Goal: Information Seeking & Learning: Learn about a topic

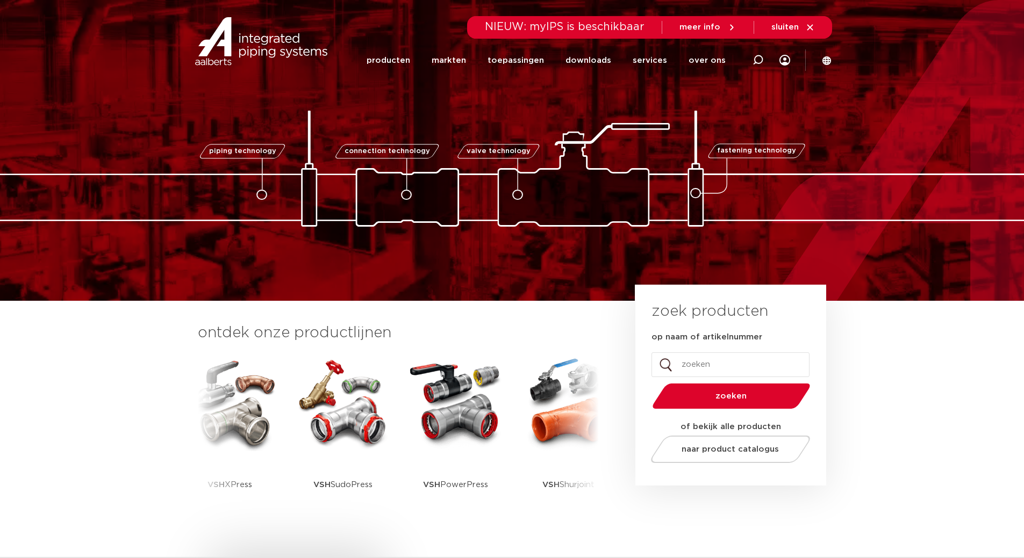
click at [729, 363] on input "op naam of artikelnummer" at bounding box center [730, 365] width 158 height 25
type input "knel afsluiter"
click at [648, 383] on button "zoeken" at bounding box center [731, 396] width 167 height 27
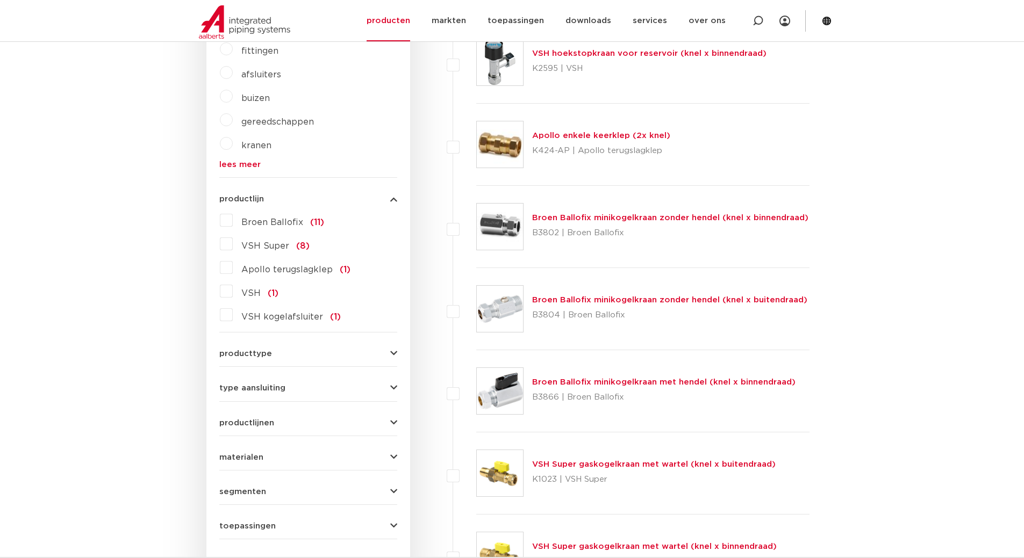
scroll to position [404, 0]
click at [233, 319] on label "VSH kogelafsluiter (1)" at bounding box center [287, 314] width 108 height 17
click at [0, 0] on input "VSH kogelafsluiter (1)" at bounding box center [0, 0] width 0 height 0
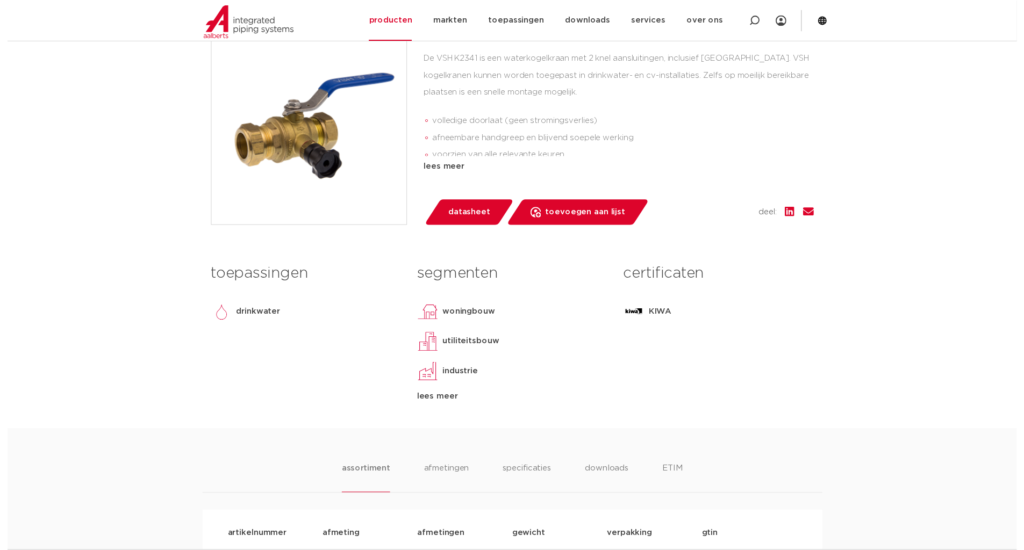
scroll to position [306, 0]
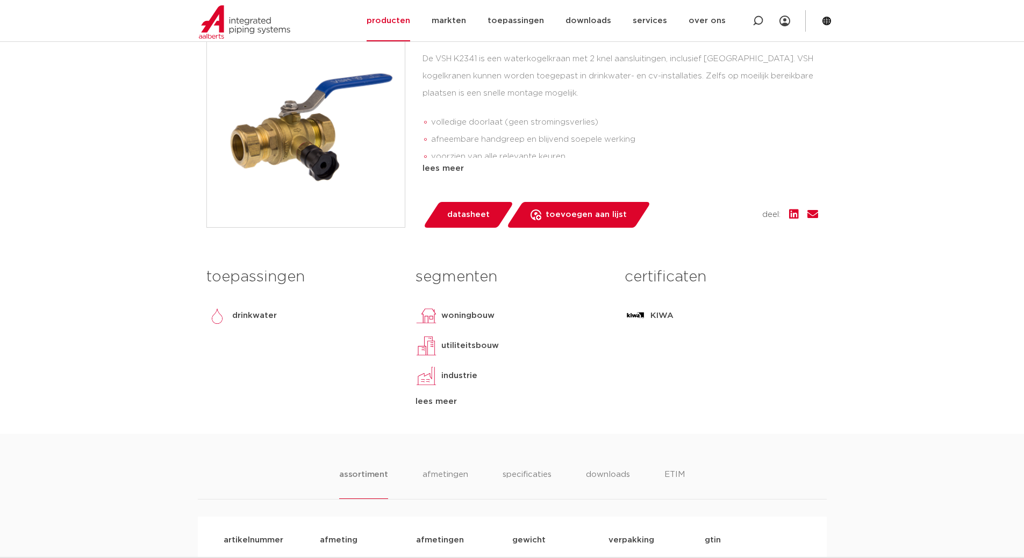
click at [468, 199] on div "groep: K2341 De VSH K2341 is een waterkogelkraan met 2 knel aansluitingen, incl…" at bounding box center [620, 128] width 396 height 199
click at [468, 210] on span "datasheet" at bounding box center [468, 214] width 42 height 17
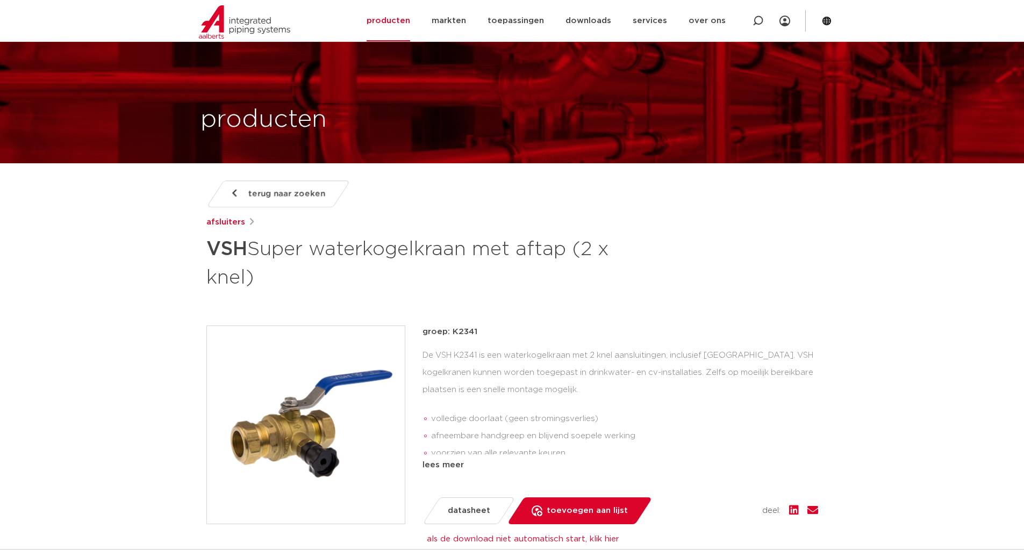
scroll to position [0, 0]
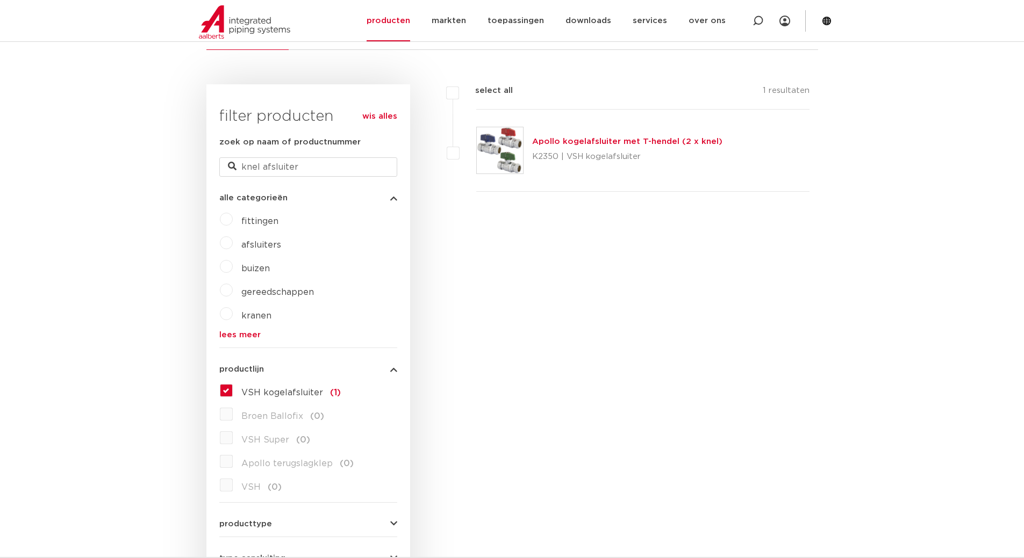
scroll to position [233, 0]
click at [233, 395] on label "VSH kogelafsluiter (1)" at bounding box center [287, 390] width 108 height 17
click at [0, 0] on input "VSH kogelafsluiter (1)" at bounding box center [0, 0] width 0 height 0
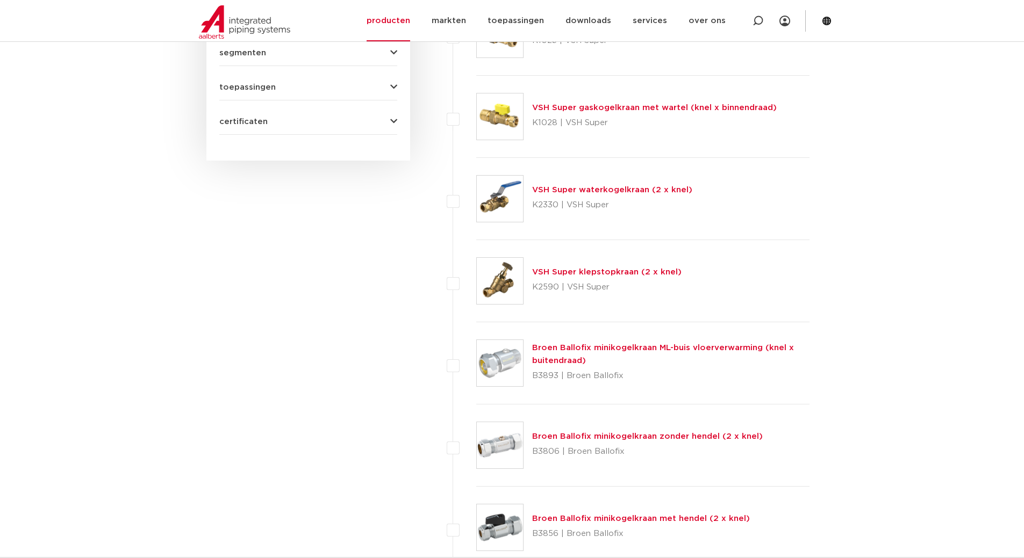
scroll to position [843, 0]
click at [599, 191] on link "VSH Super waterkogelkraan (2 x knel)" at bounding box center [612, 189] width 160 height 8
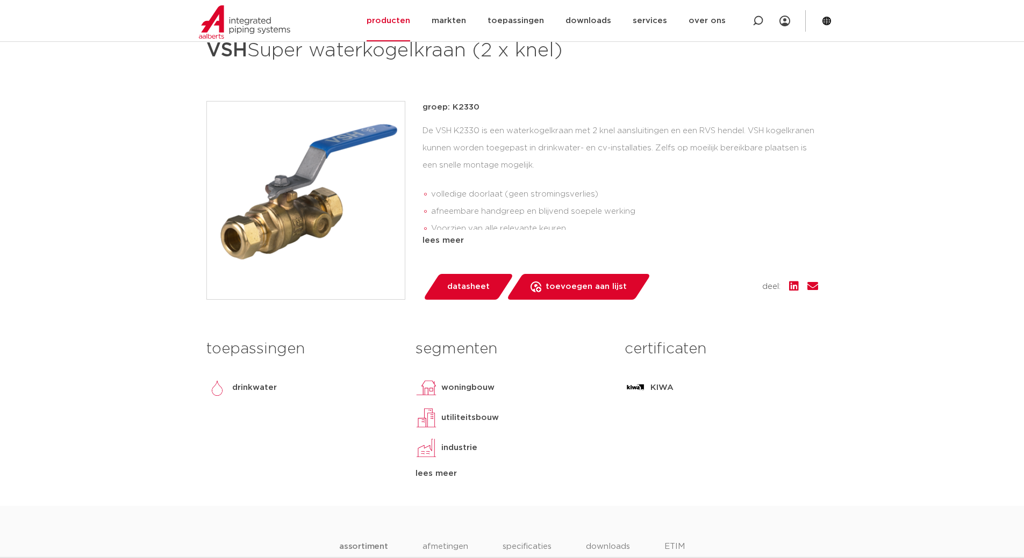
scroll to position [208, 0]
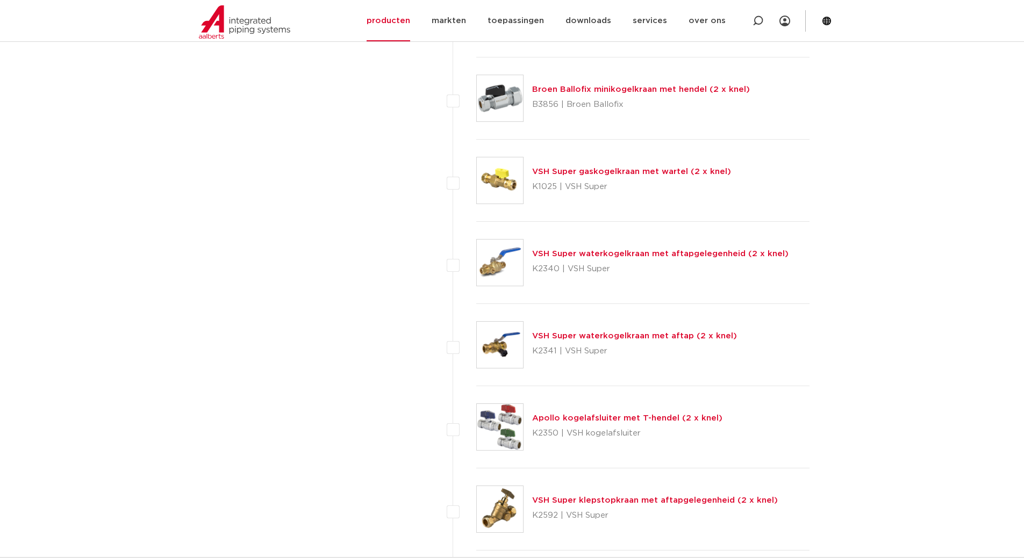
scroll to position [1275, 0]
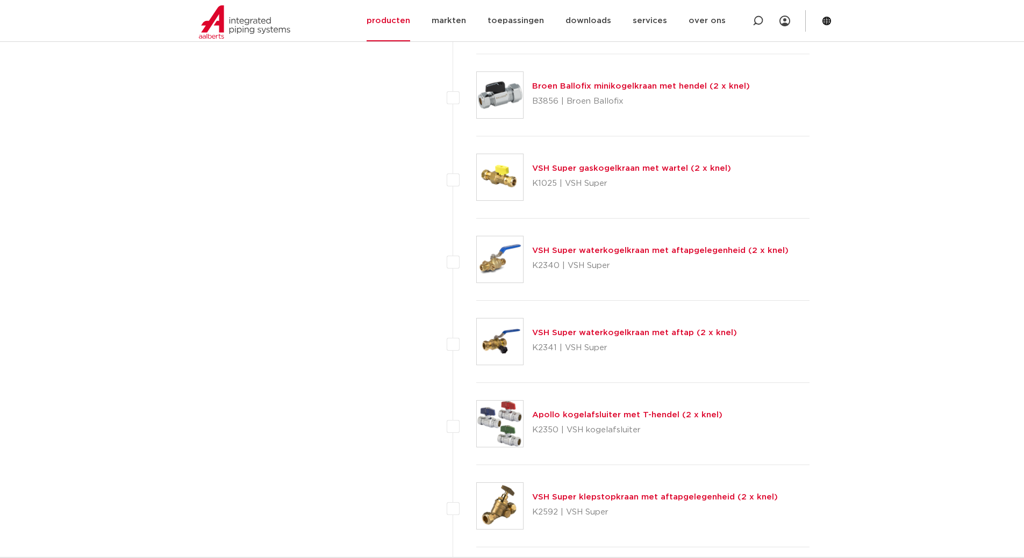
click at [585, 332] on link "VSH Super waterkogelkraan met aftap (2 x knel)" at bounding box center [634, 333] width 205 height 8
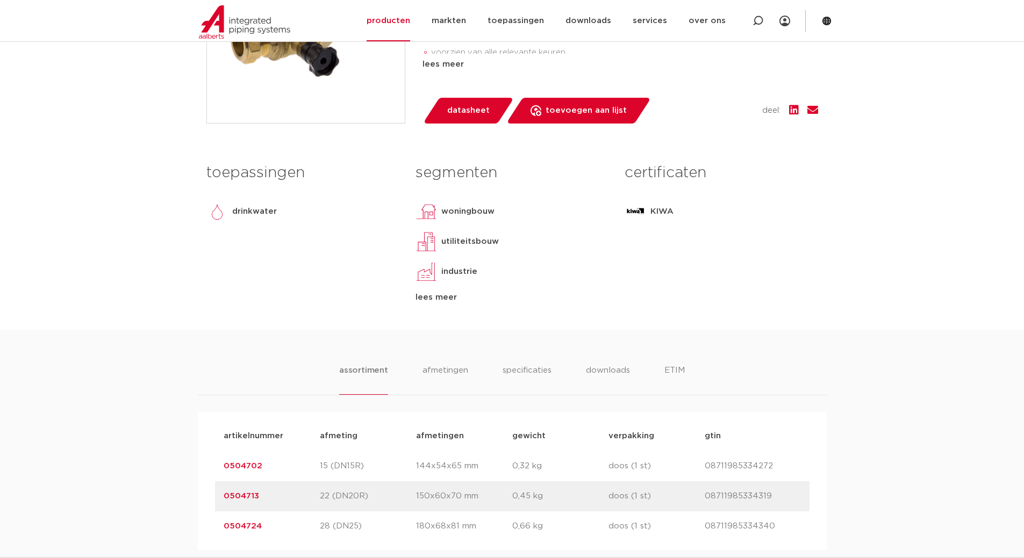
scroll to position [458, 0]
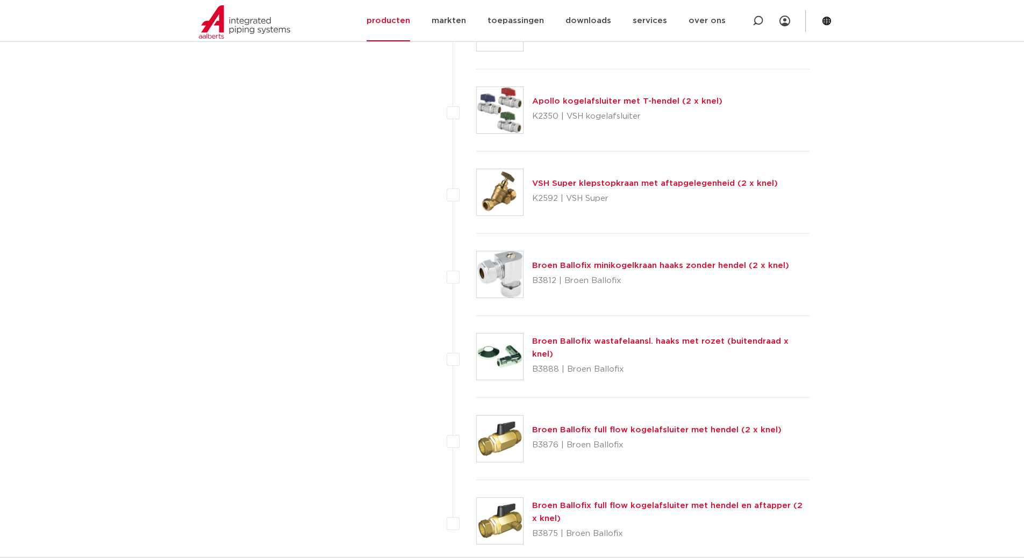
scroll to position [1590, 0]
